Goal: Navigation & Orientation: Find specific page/section

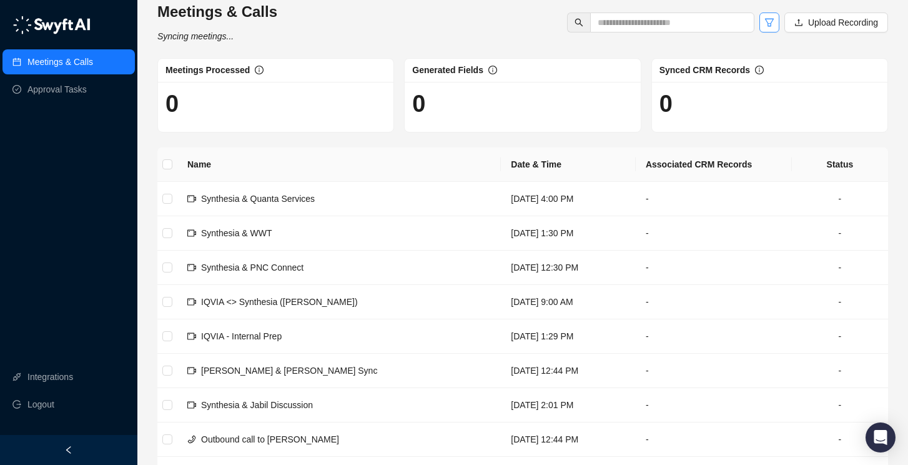
scroll to position [21, 0]
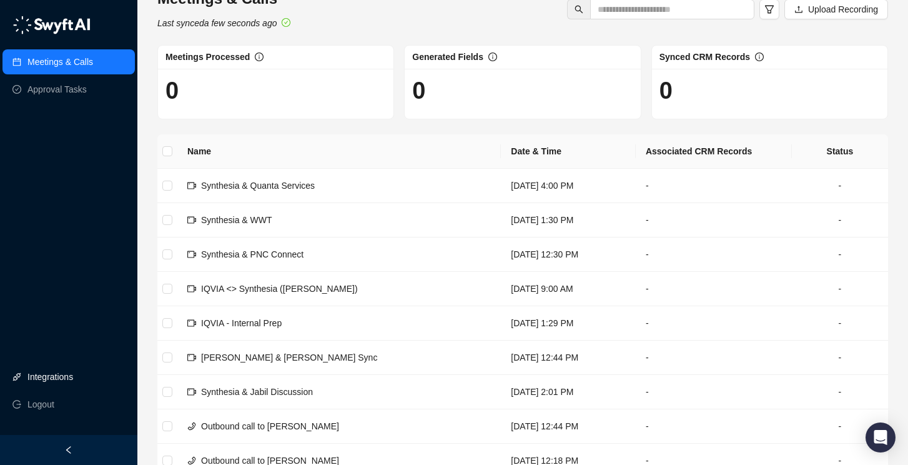
click at [67, 381] on link "Integrations" at bounding box center [50, 376] width 46 height 25
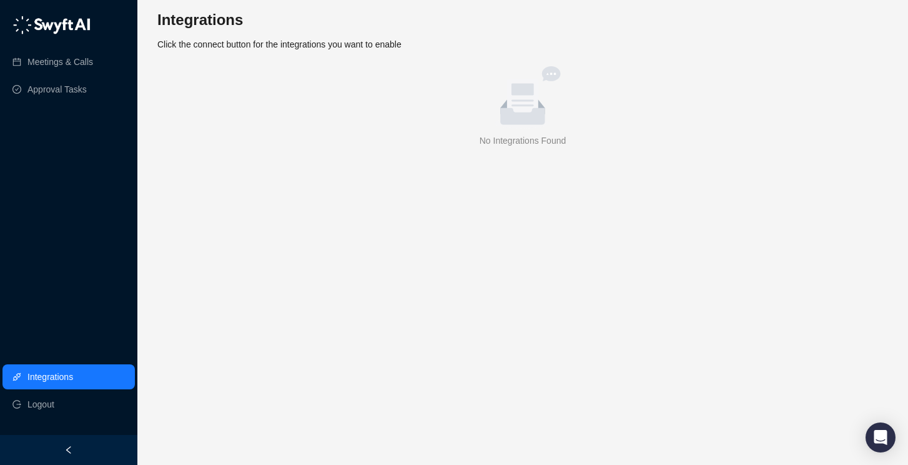
click at [372, 49] on div "Integrations Click the connect button for the integrations you want to enable" at bounding box center [522, 30] width 731 height 41
click at [66, 452] on icon "left" at bounding box center [68, 449] width 9 height 9
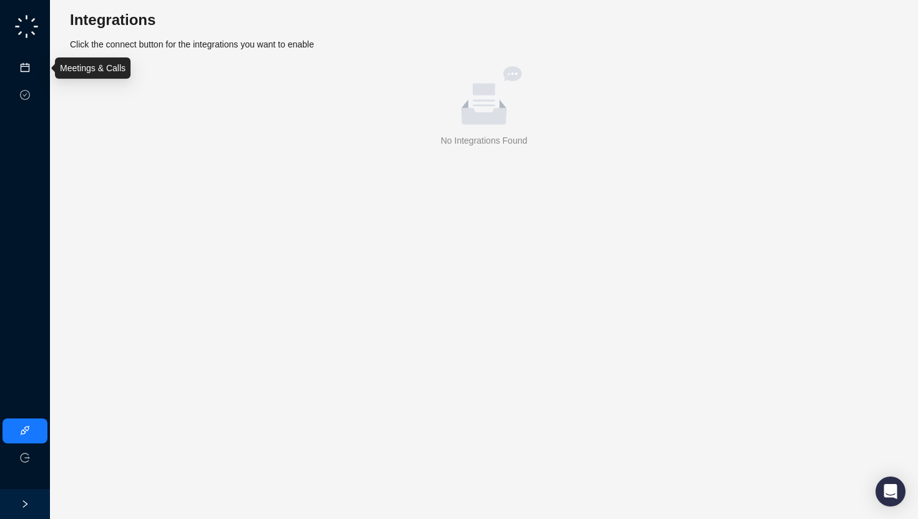
click at [36, 64] on link "Meetings & Calls" at bounding box center [69, 68] width 66 height 10
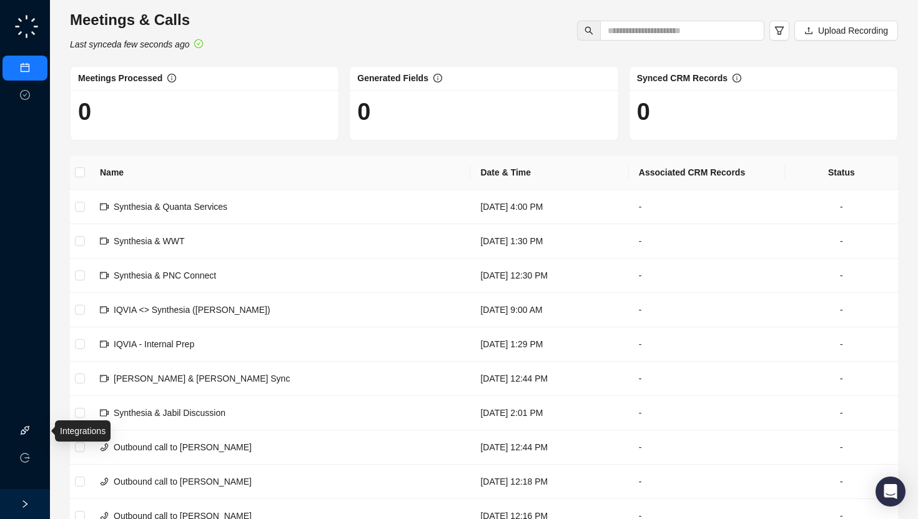
click at [36, 428] on link "Integrations" at bounding box center [59, 431] width 46 height 10
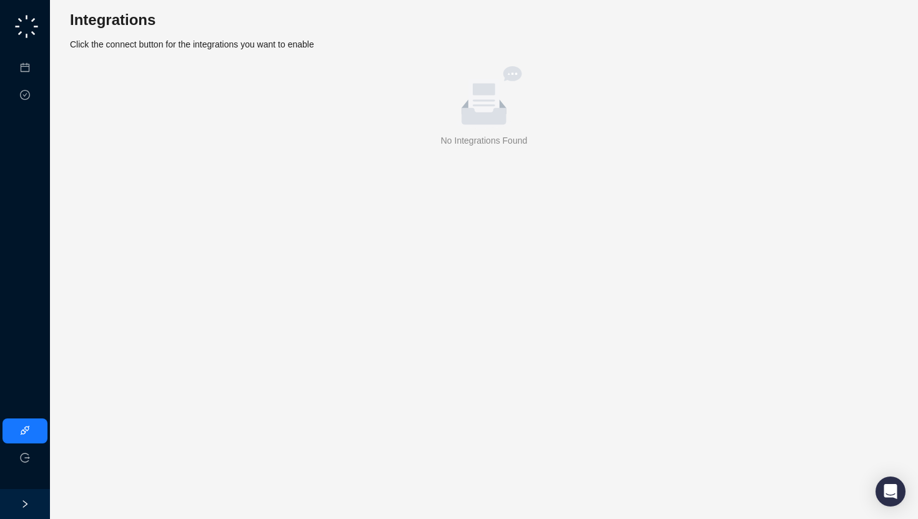
click at [242, 40] on span "Click the connect button for the integrations you want to enable" at bounding box center [192, 44] width 244 height 10
click at [473, 116] on icon at bounding box center [484, 103] width 44 height 41
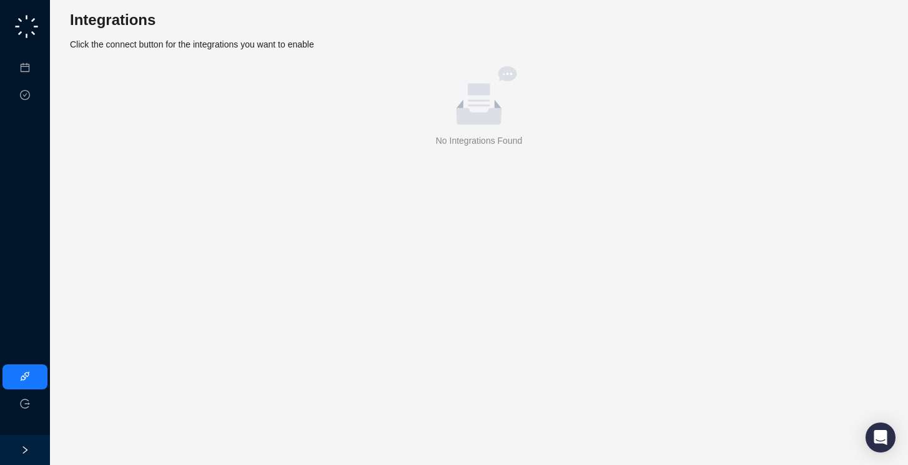
click at [26, 449] on icon "right" at bounding box center [25, 449] width 4 height 7
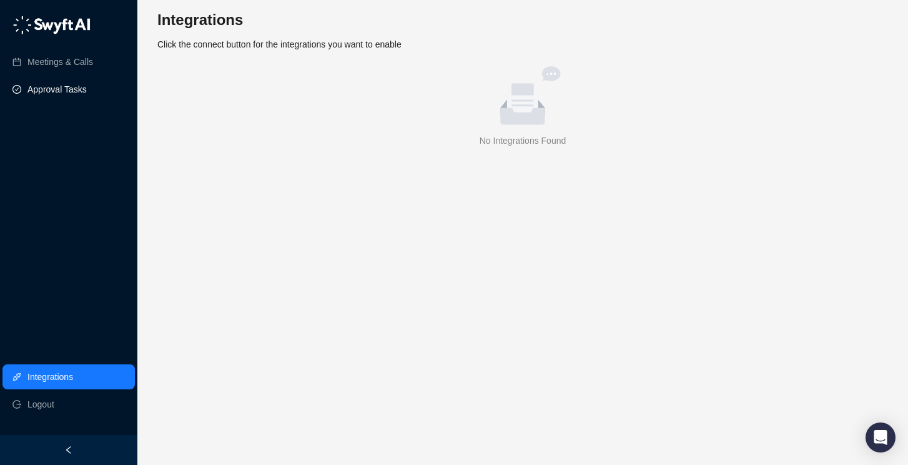
click at [64, 81] on link "Approval Tasks" at bounding box center [56, 89] width 59 height 25
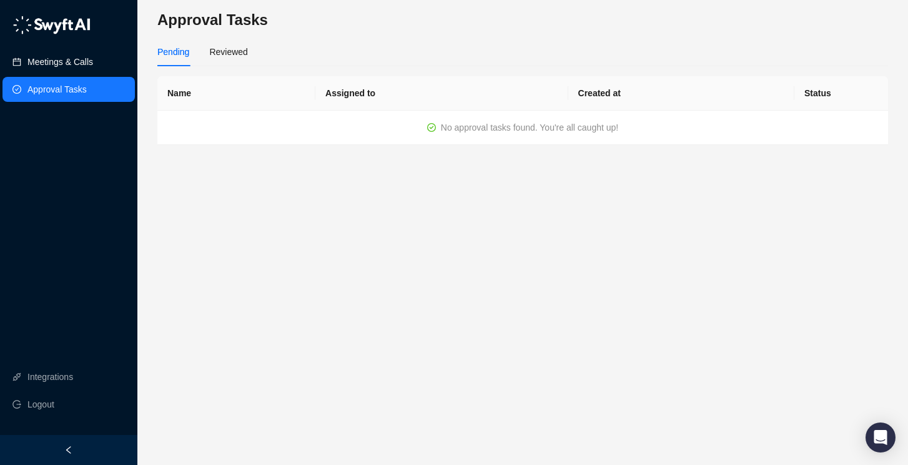
click at [64, 67] on link "Meetings & Calls" at bounding box center [60, 61] width 66 height 25
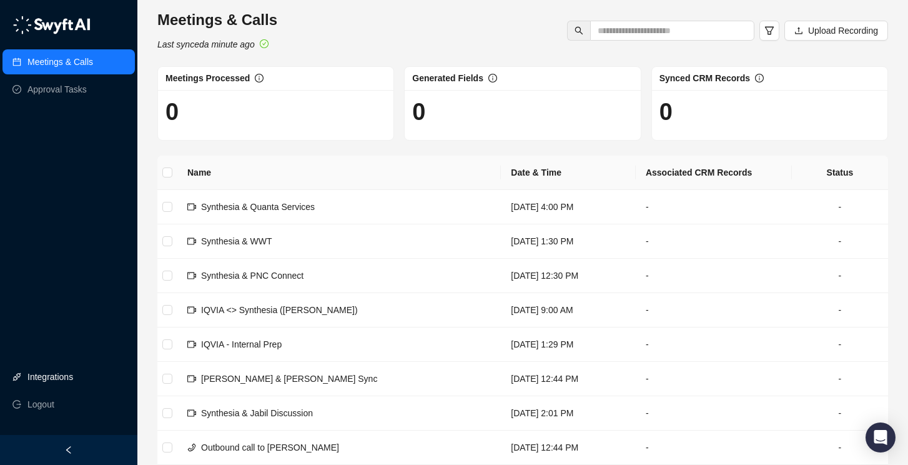
click at [57, 375] on link "Integrations" at bounding box center [50, 376] width 46 height 25
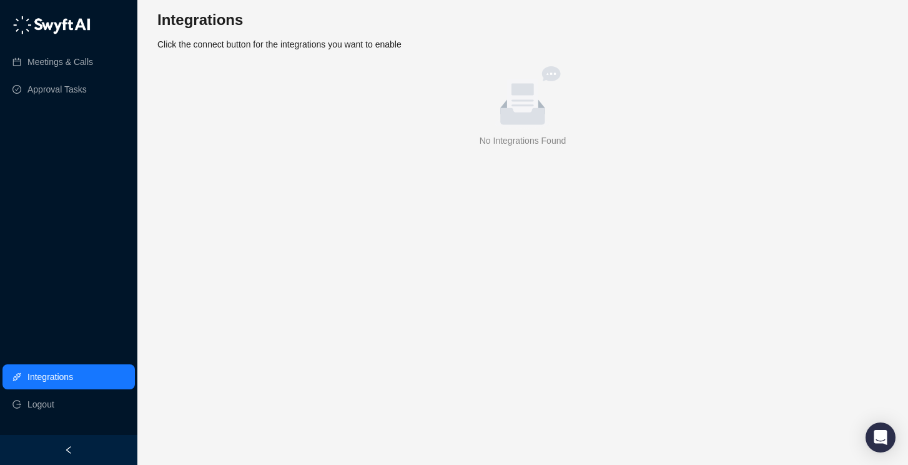
click at [505, 111] on icon at bounding box center [522, 103] width 44 height 41
click at [183, 42] on span "Click the connect button for the integrations you want to enable" at bounding box center [279, 44] width 244 height 10
